Goal: Download file/media

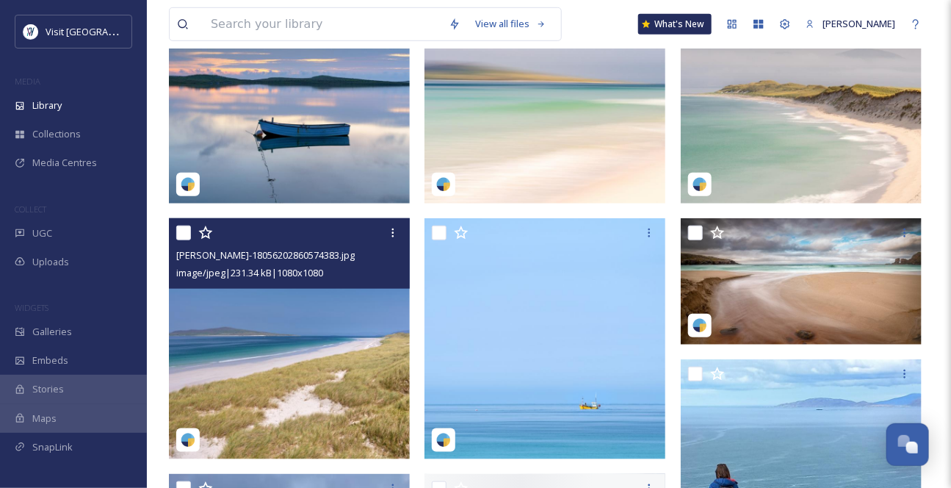
scroll to position [400, 0]
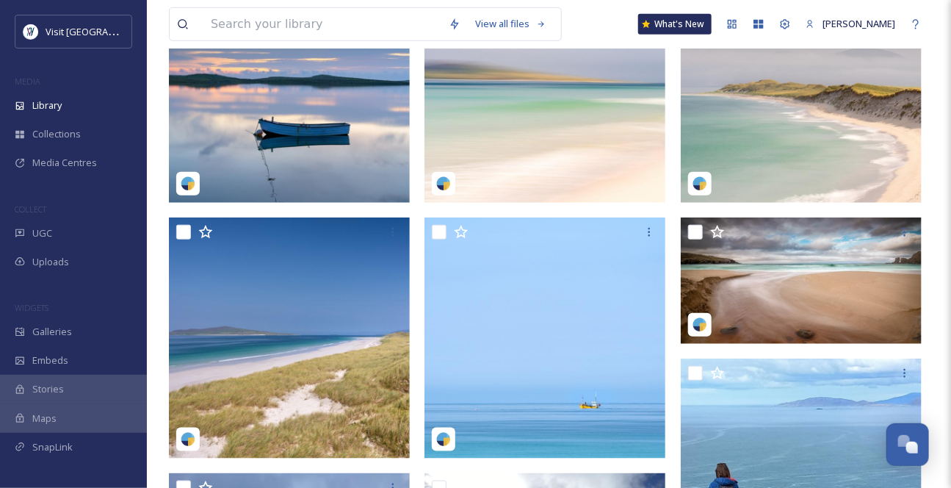
click at [837, 164] on img at bounding box center [801, 82] width 241 height 241
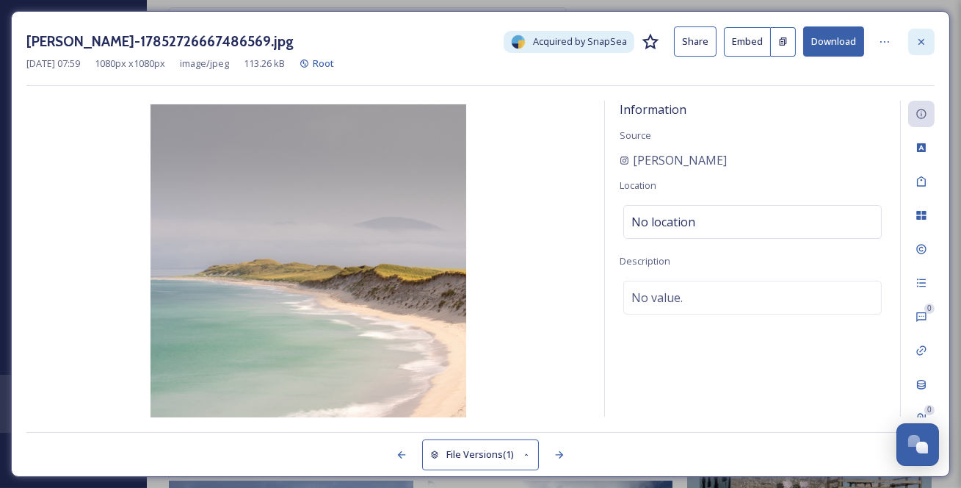
click at [927, 41] on icon at bounding box center [922, 42] width 12 height 12
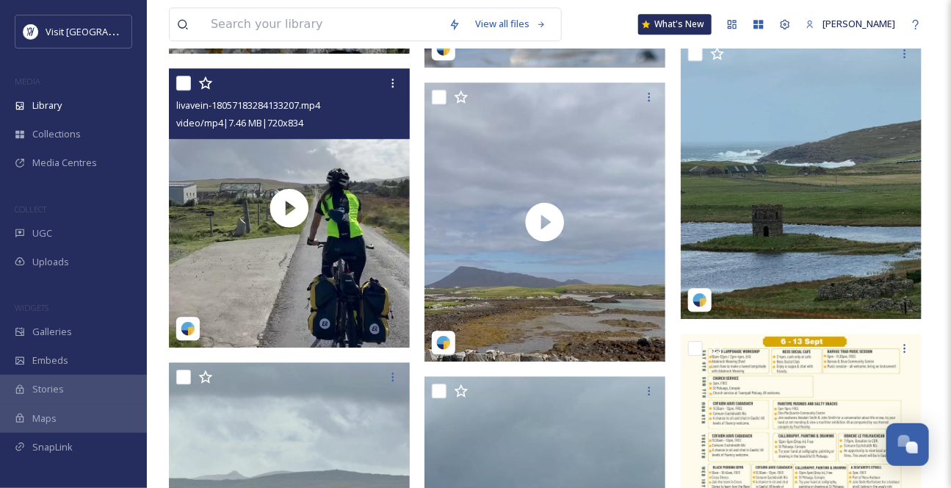
scroll to position [1335, 0]
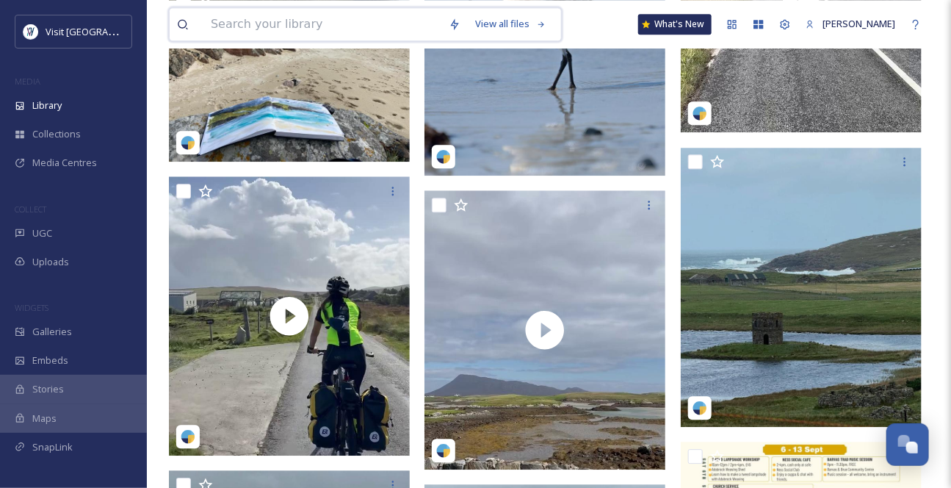
click at [230, 21] on input at bounding box center [322, 24] width 238 height 32
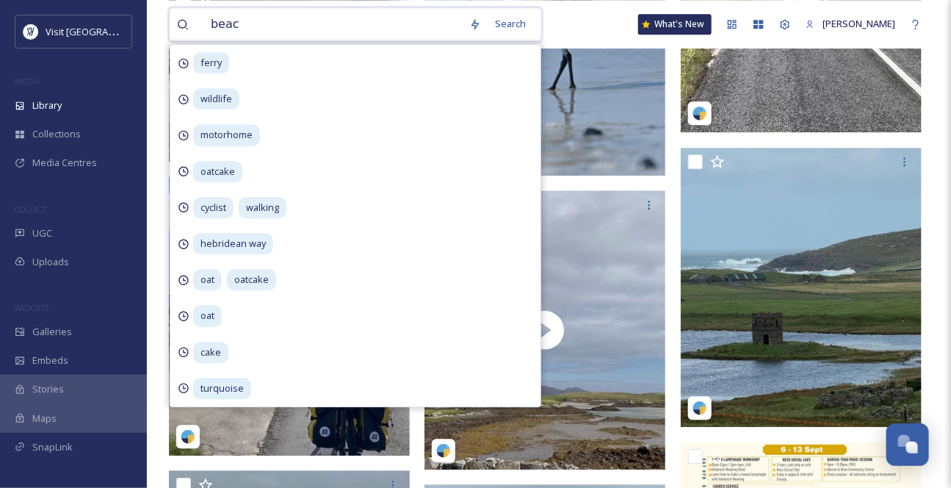
type input "beach"
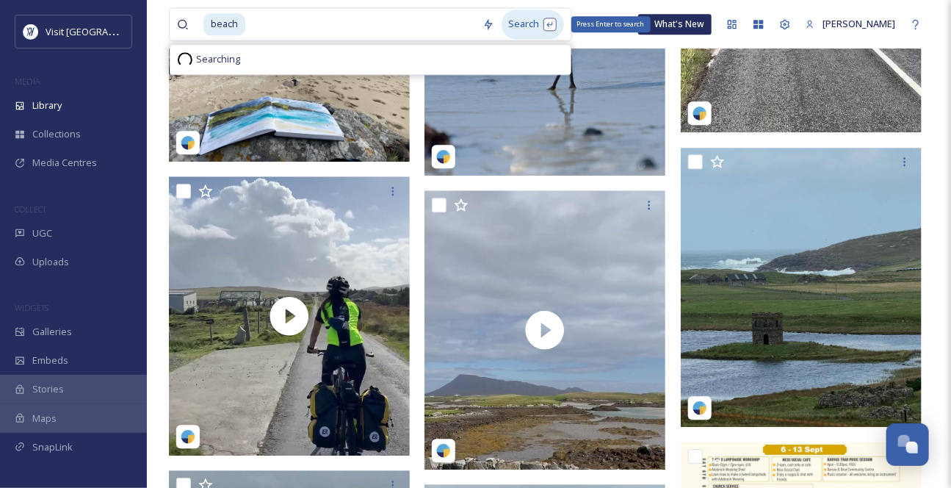
click at [521, 33] on div "Search Press Enter to search" at bounding box center [533, 24] width 62 height 29
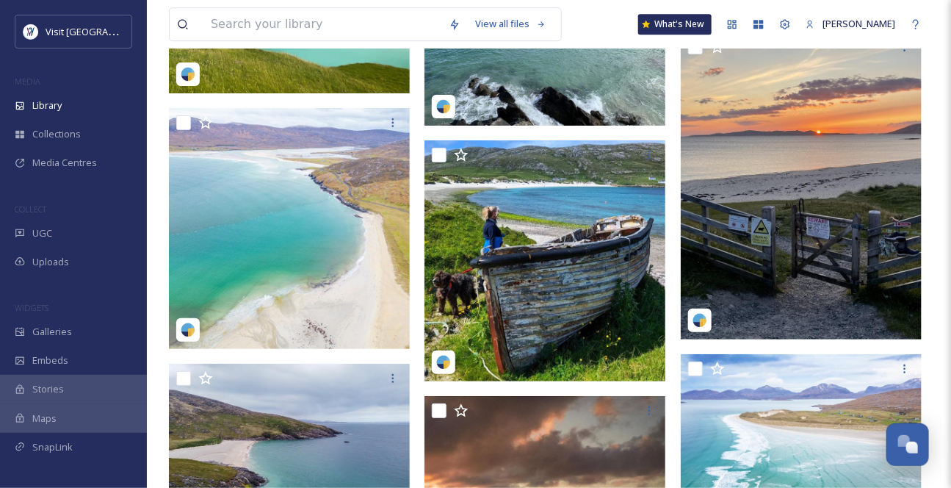
scroll to position [16654, 0]
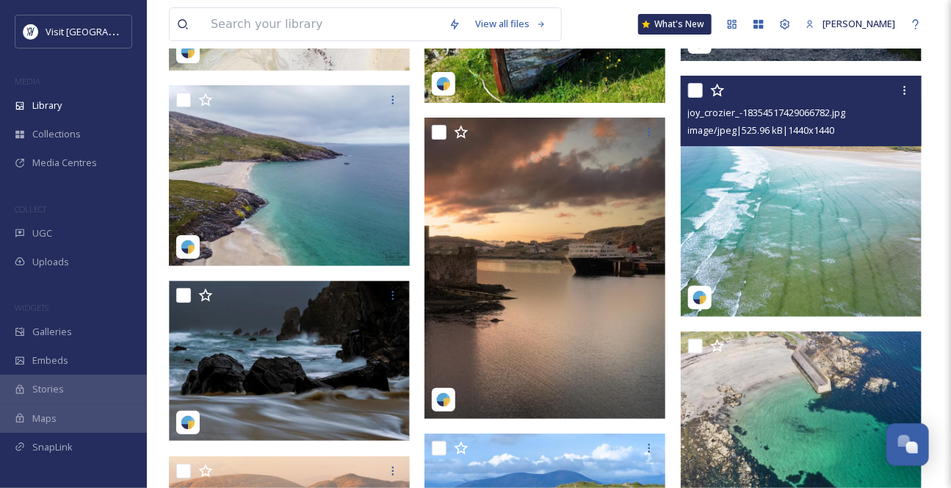
click at [826, 225] on img at bounding box center [801, 196] width 241 height 241
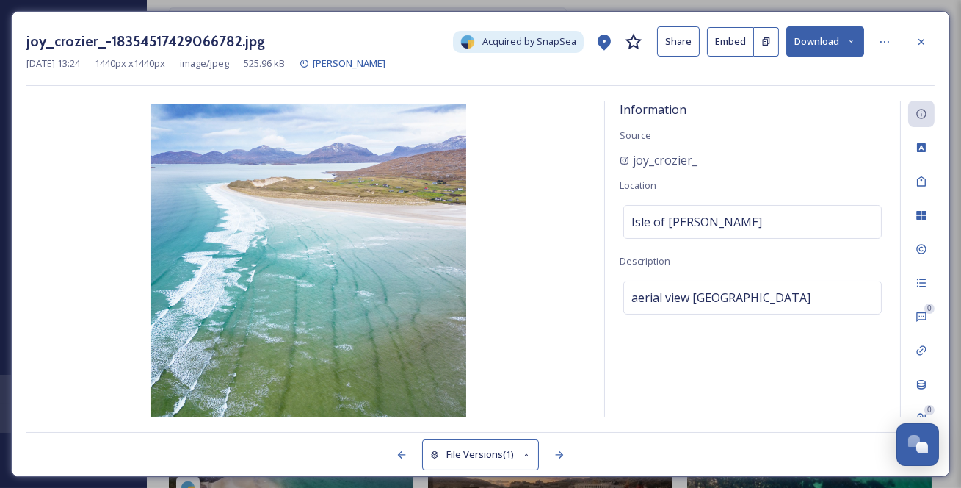
click at [843, 48] on button "Download" at bounding box center [826, 41] width 78 height 30
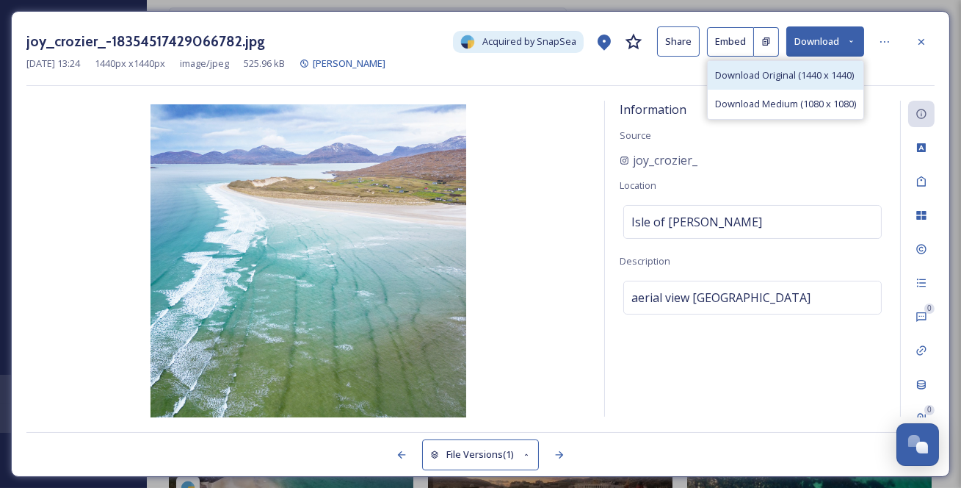
click at [810, 82] on span "Download Original (1440 x 1440)" at bounding box center [784, 75] width 139 height 14
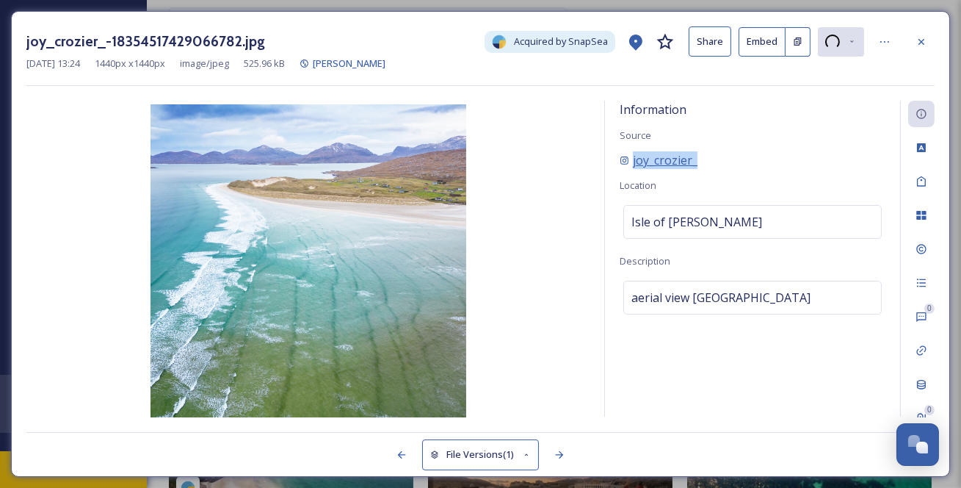
drag, startPoint x: 735, startPoint y: 181, endPoint x: 633, endPoint y: 180, distance: 102.1
click at [633, 169] on div "joy_crozier_" at bounding box center [753, 160] width 266 height 18
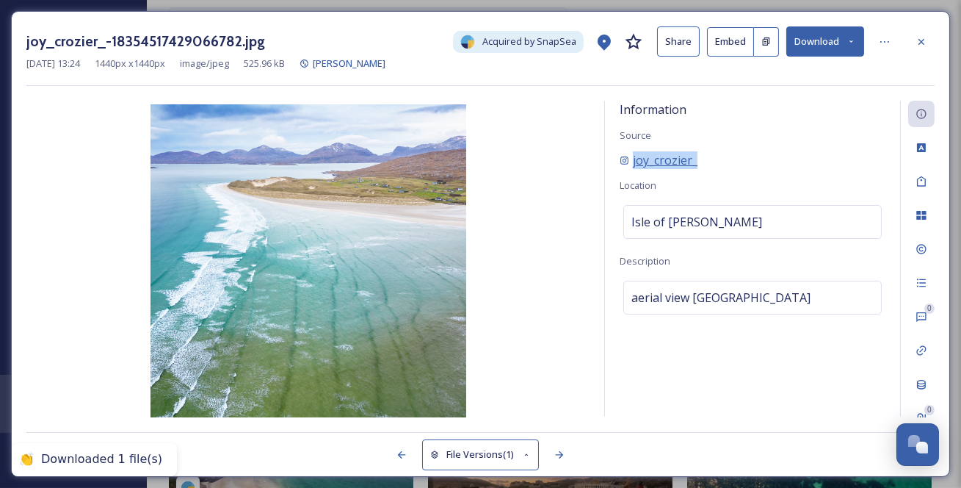
copy span "joy_crozier_"
click at [925, 44] on icon at bounding box center [922, 42] width 12 height 12
